Goal: Information Seeking & Learning: Check status

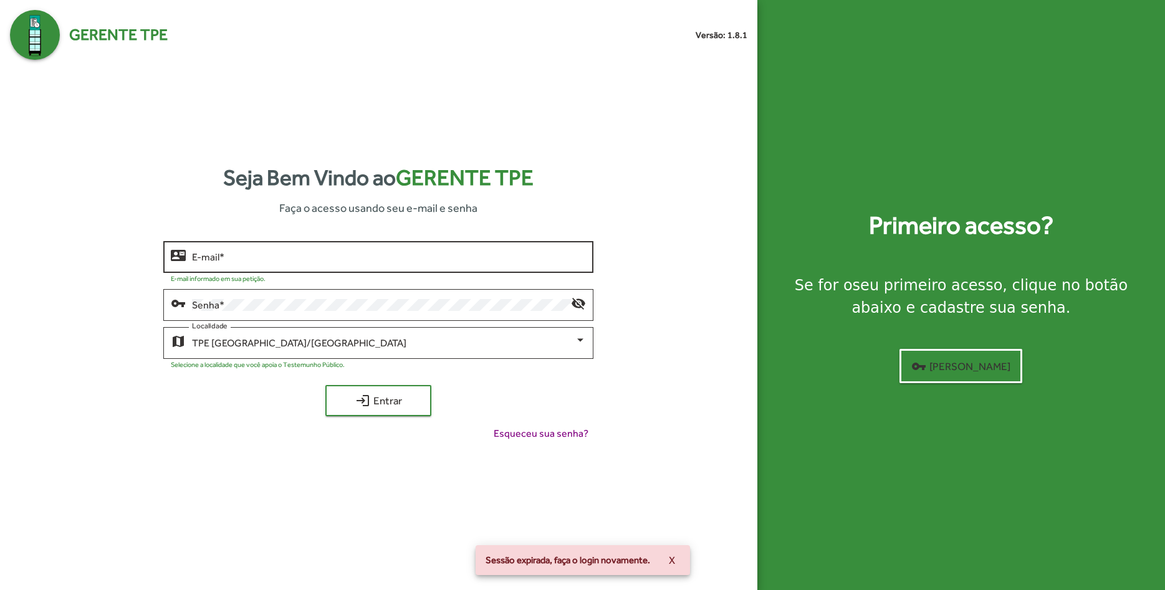
click at [299, 252] on input "E-mail *" at bounding box center [389, 257] width 394 height 11
type input "**********"
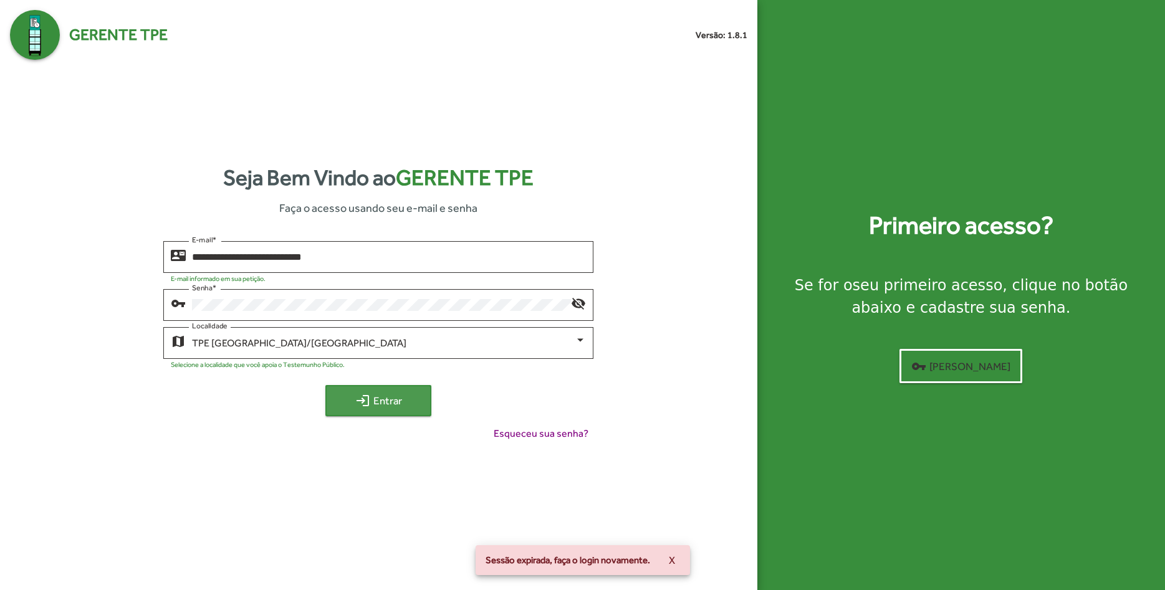
click at [343, 399] on span "login Entrar" at bounding box center [379, 400] width 84 height 22
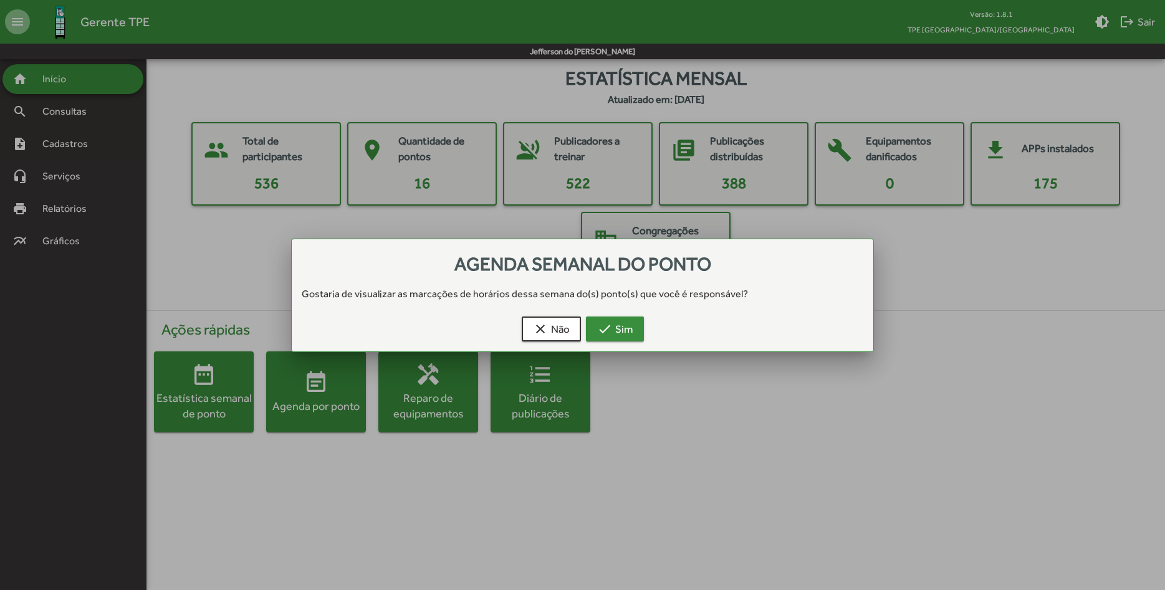
click at [609, 334] on mat-icon "check" at bounding box center [604, 329] width 15 height 15
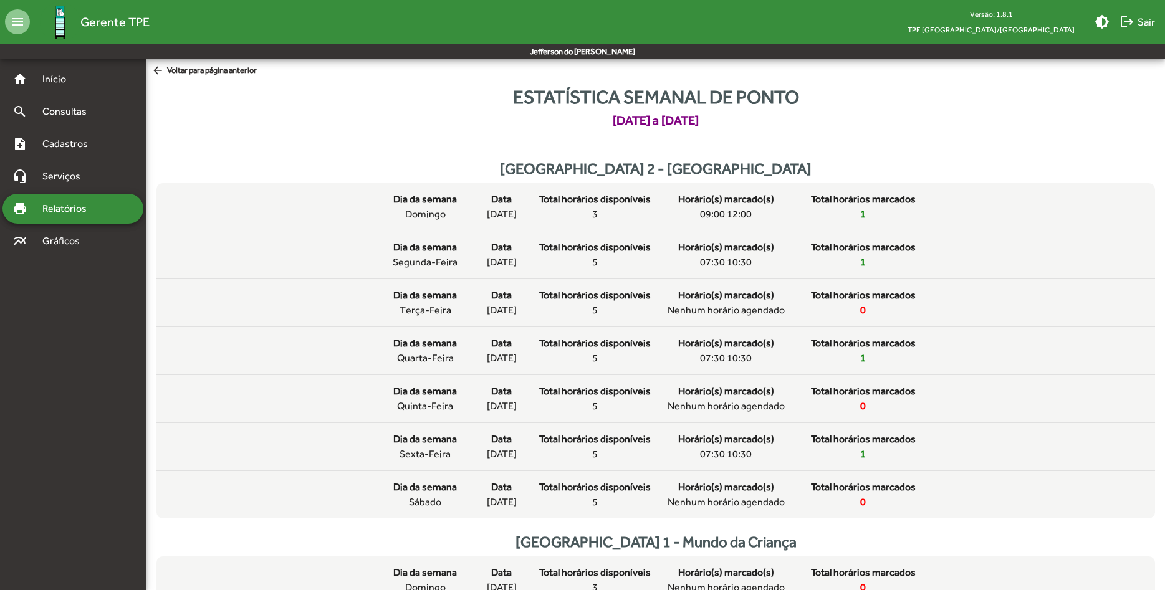
click at [183, 68] on span "arrow_back Voltar para página anterior" at bounding box center [203, 71] width 105 height 14
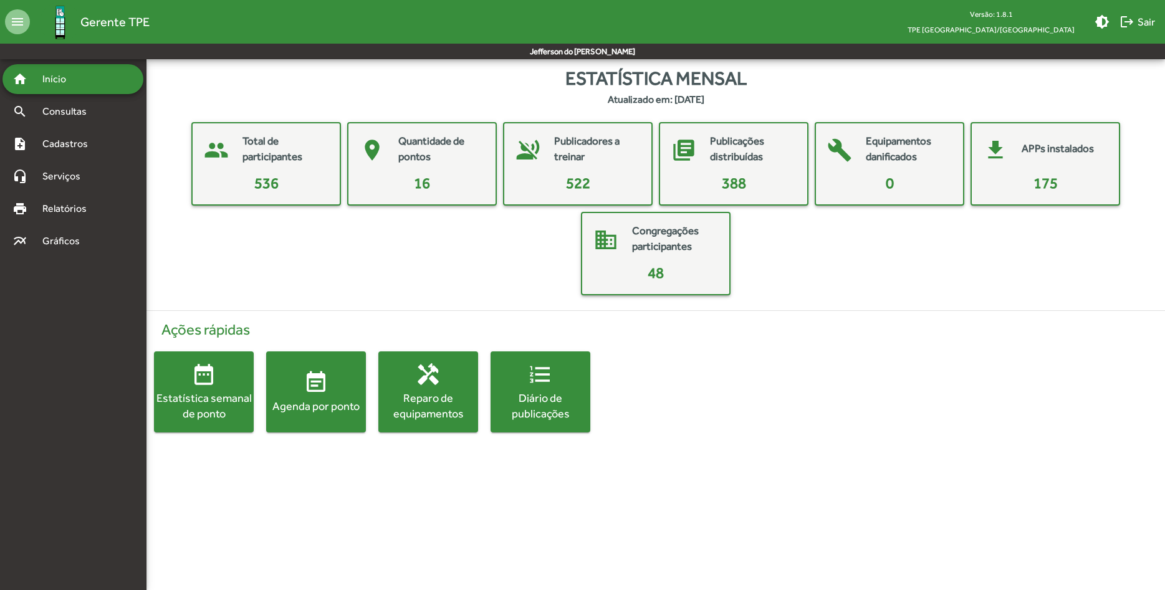
click at [318, 399] on div "Agenda por ponto" at bounding box center [316, 406] width 100 height 16
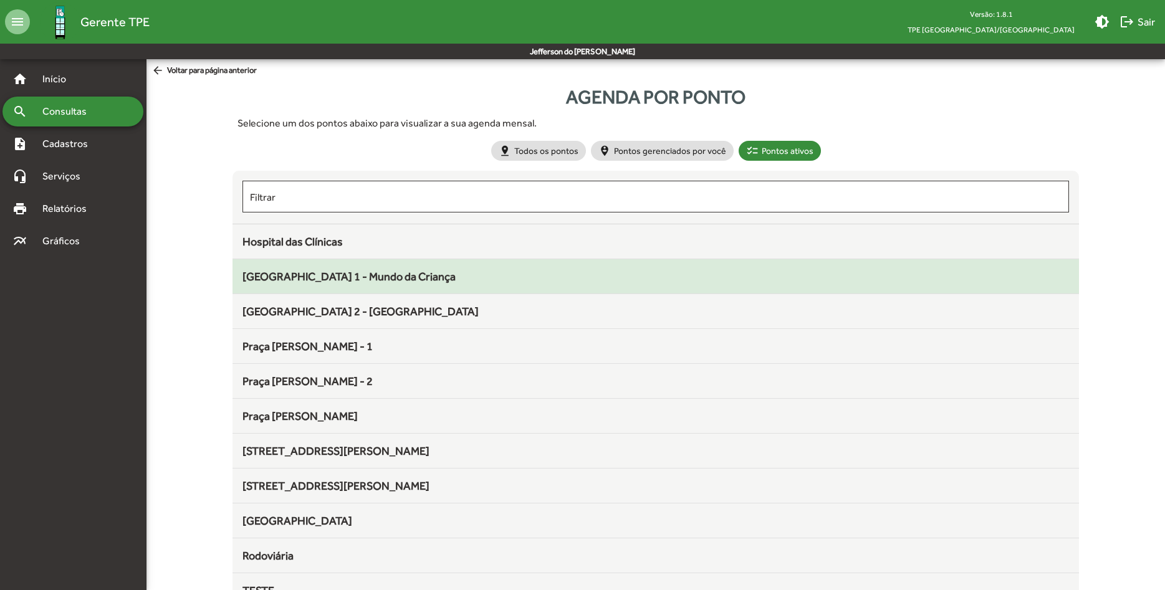
click at [365, 279] on span "[GEOGRAPHIC_DATA] 1 - Mundo da Criança" at bounding box center [348, 276] width 213 height 13
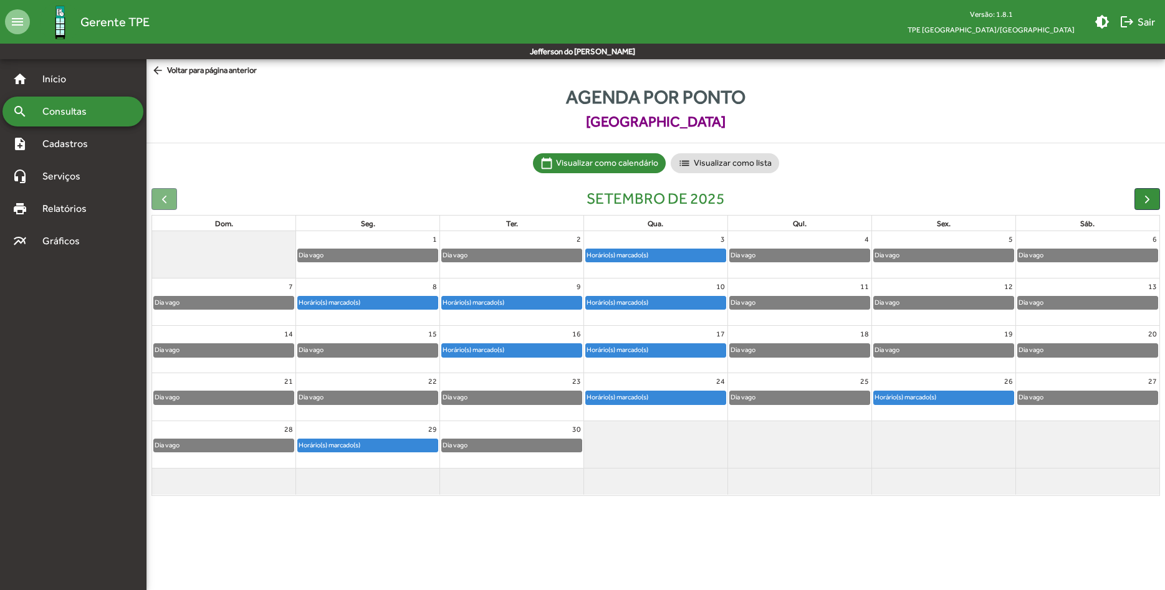
click at [645, 254] on div "Horário(s) marcado(s)" at bounding box center [617, 255] width 63 height 12
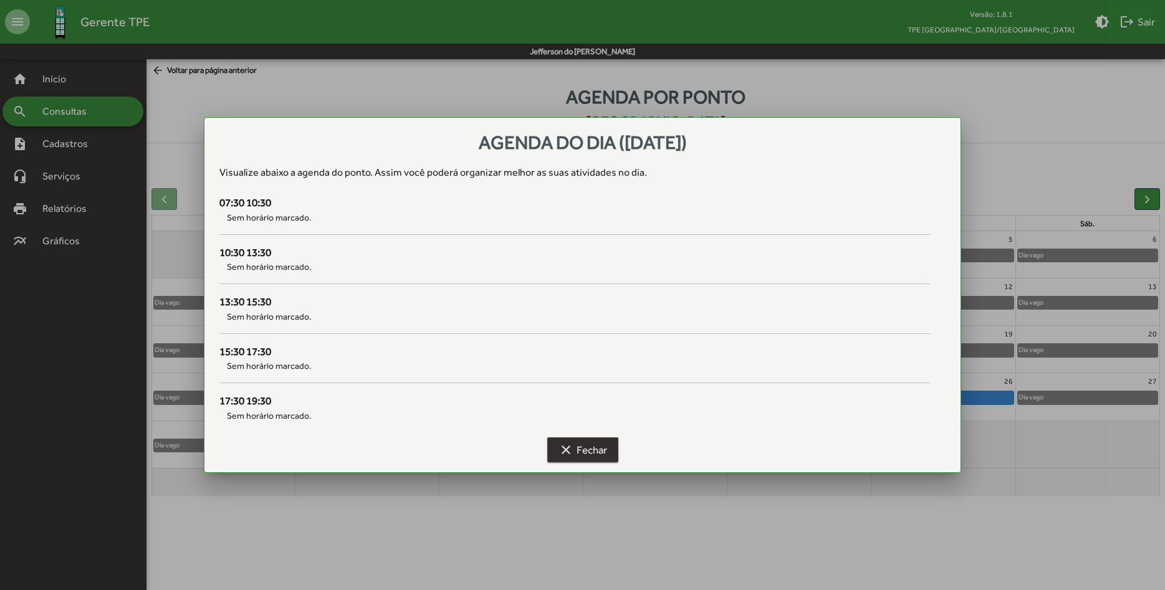
click at [577, 449] on span "clear Fechar" at bounding box center [582, 450] width 49 height 22
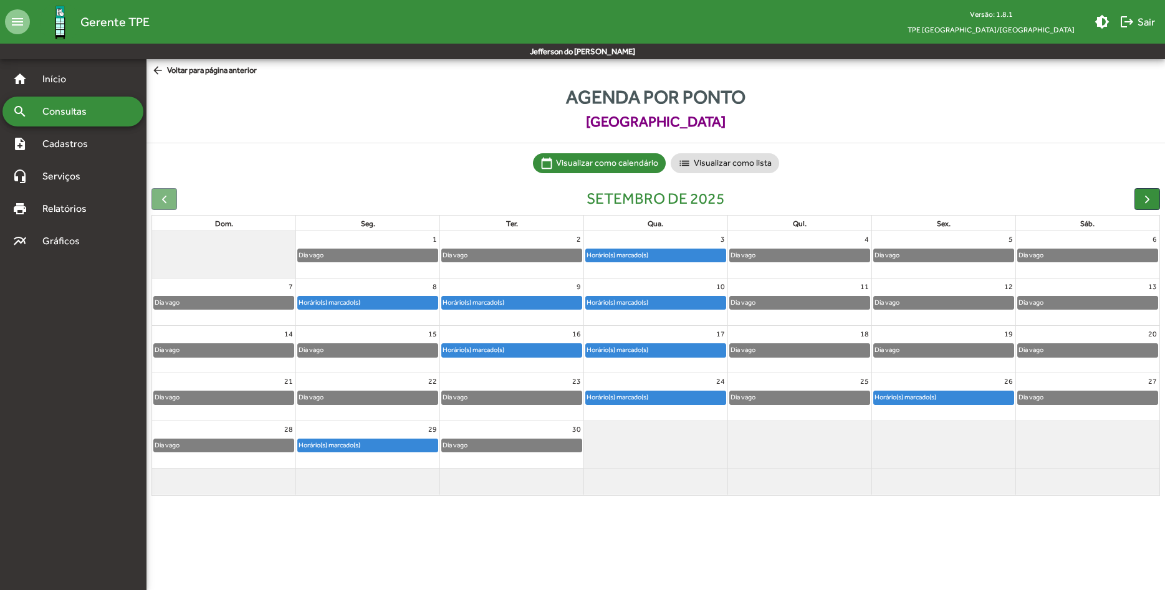
click at [376, 300] on div "Horário(s) marcado(s)" at bounding box center [368, 303] width 140 height 12
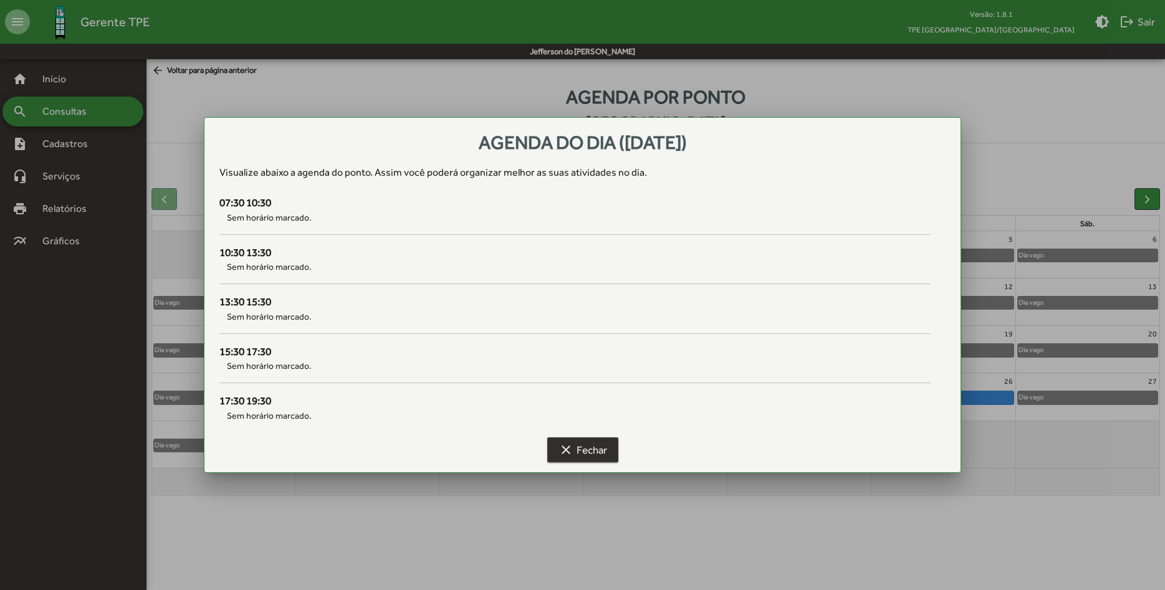
click at [606, 454] on span "clear Fechar" at bounding box center [582, 450] width 49 height 22
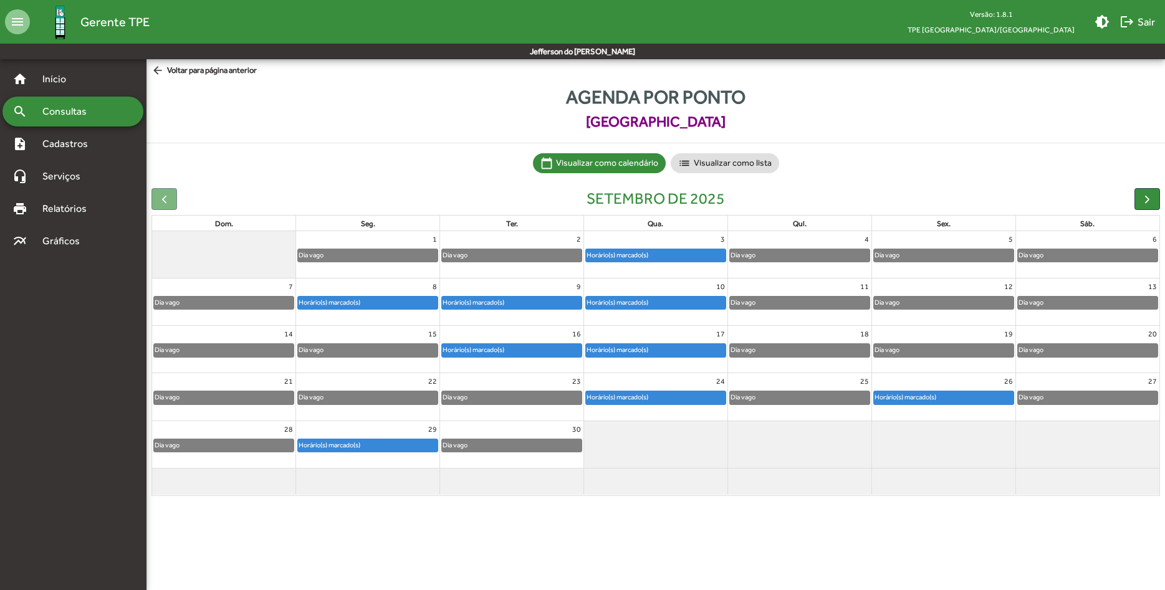
click at [414, 445] on div "Horário(s) marcado(s)" at bounding box center [368, 445] width 140 height 12
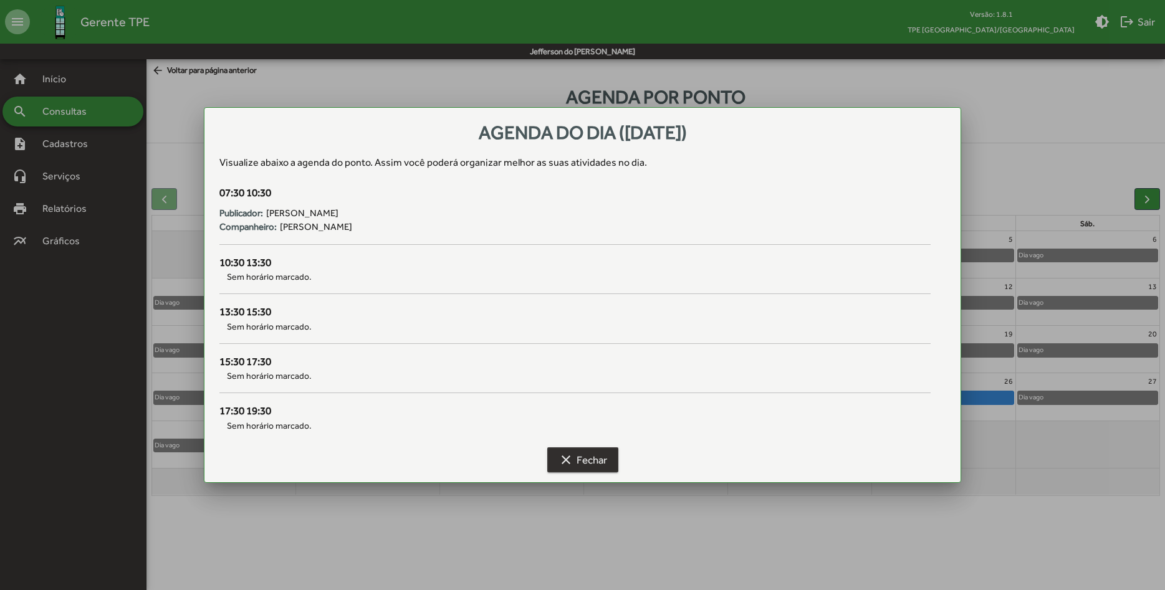
click at [565, 459] on mat-icon "clear" at bounding box center [565, 459] width 15 height 15
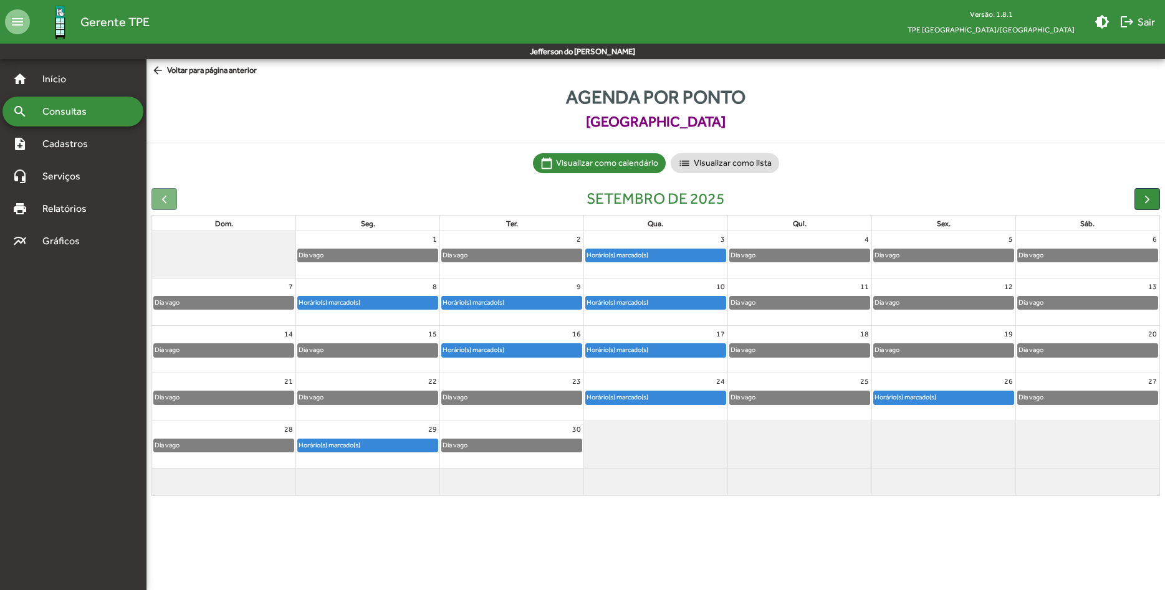
click at [914, 399] on div "Horário(s) marcado(s)" at bounding box center [905, 397] width 63 height 12
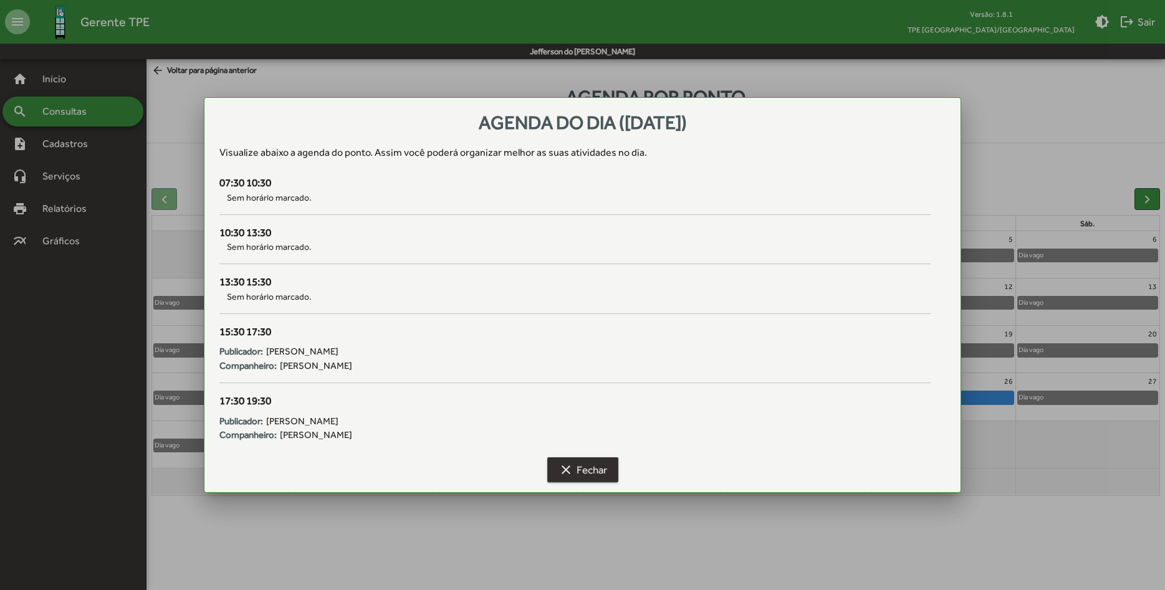
click at [587, 469] on span "clear Fechar" at bounding box center [582, 470] width 49 height 22
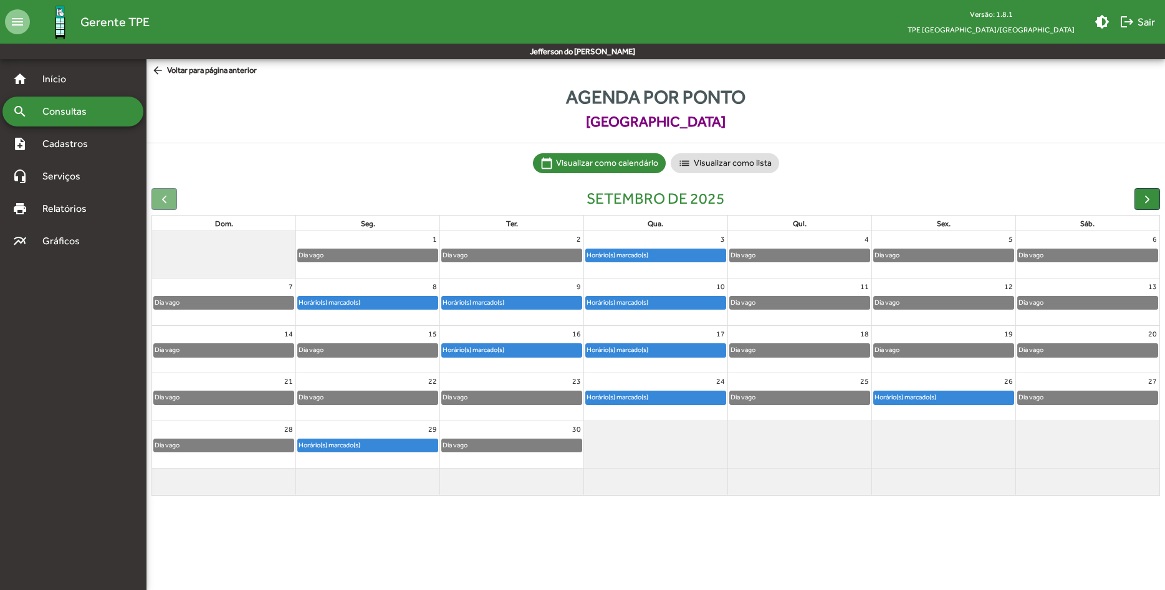
click at [664, 396] on div "Horário(s) marcado(s)" at bounding box center [656, 397] width 140 height 12
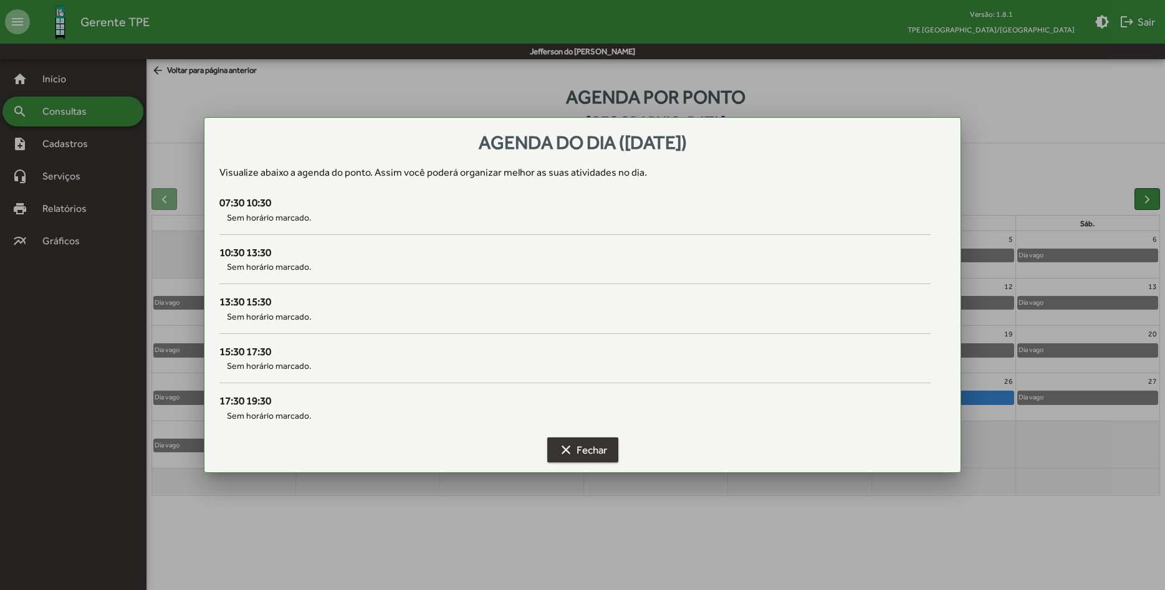
click at [568, 451] on mat-icon "clear" at bounding box center [565, 449] width 15 height 15
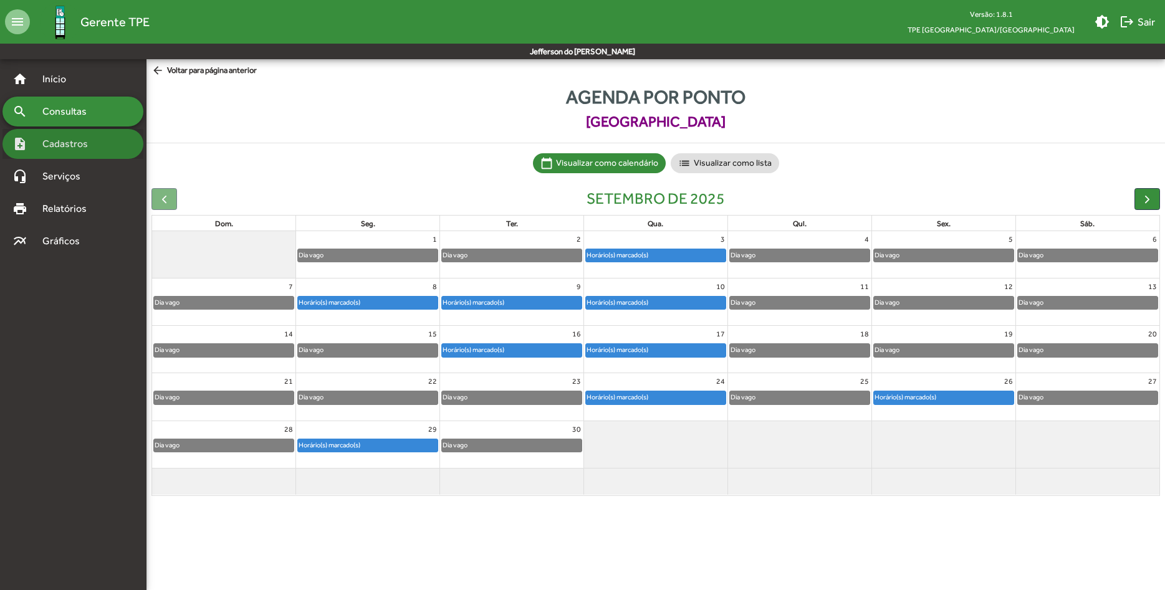
click at [64, 146] on span "Cadastros" at bounding box center [69, 143] width 69 height 15
